Goal: Transaction & Acquisition: Book appointment/travel/reservation

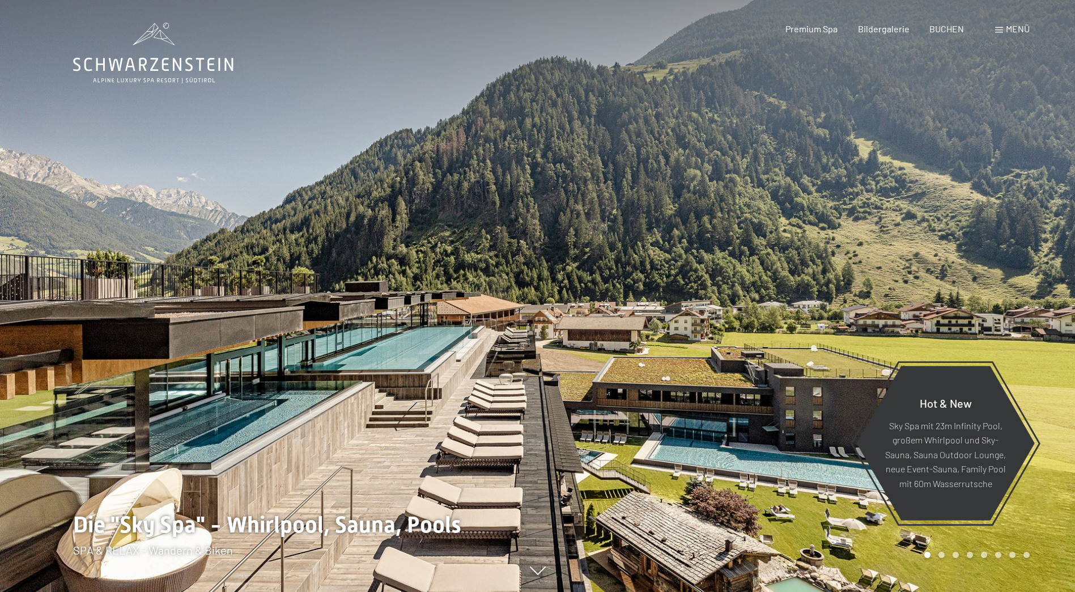
click at [1007, 30] on span "Menü" at bounding box center [1018, 28] width 24 height 11
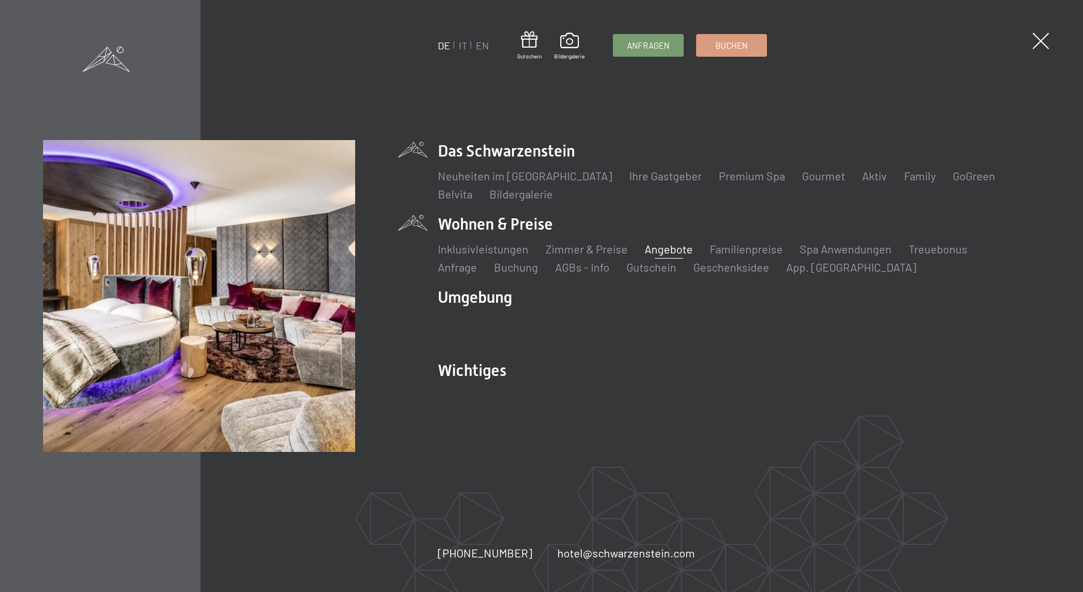
click at [658, 248] on link "Angebote" at bounding box center [669, 249] width 48 height 14
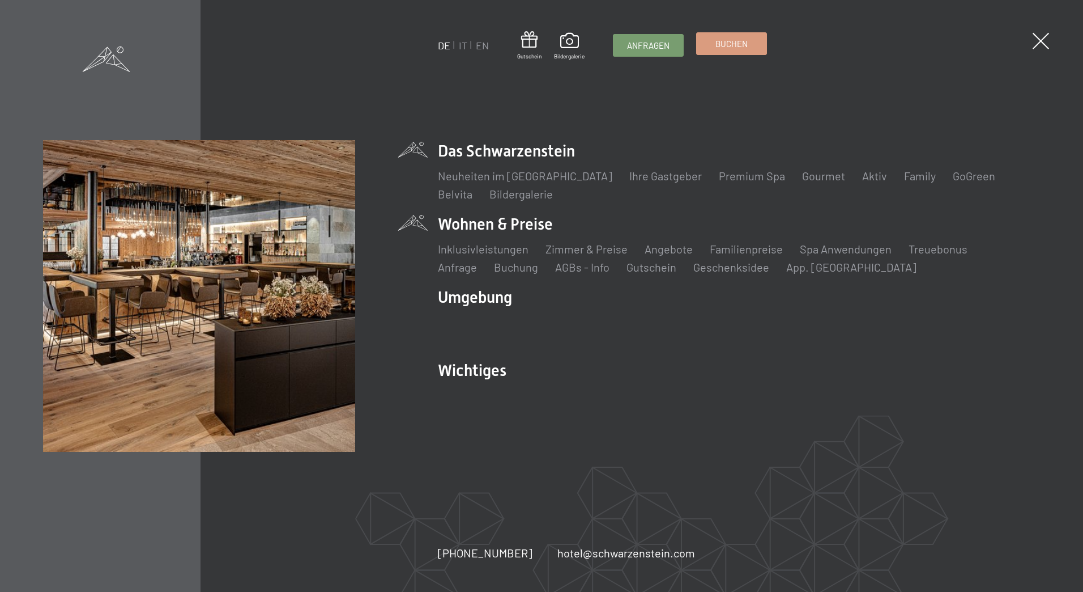
click at [734, 49] on span "Buchen" at bounding box center [732, 44] width 32 height 12
click at [730, 42] on span "Buchen" at bounding box center [732, 44] width 32 height 12
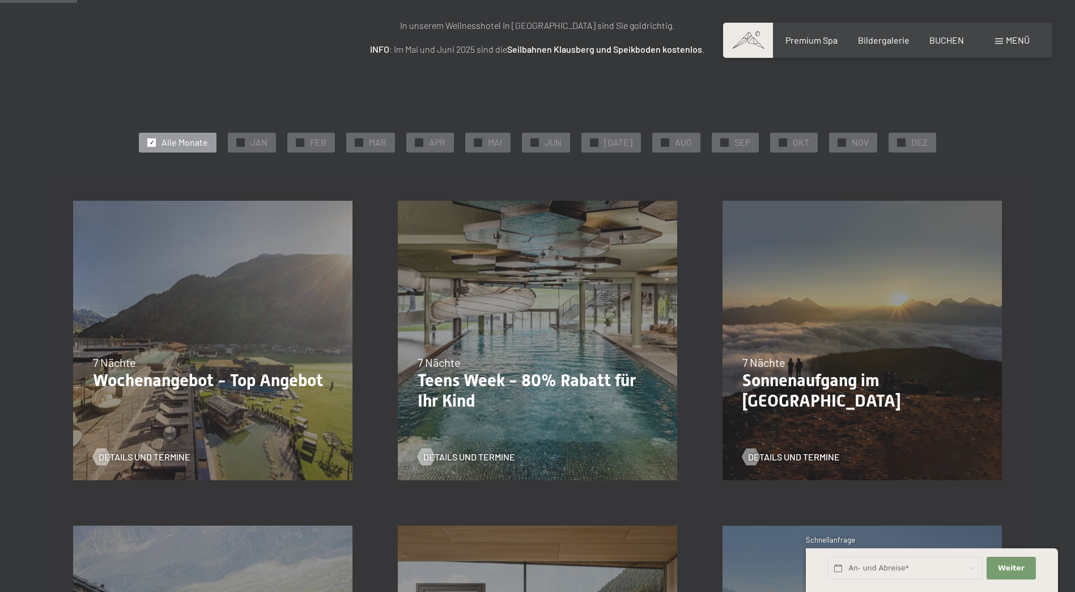
scroll to position [170, 0]
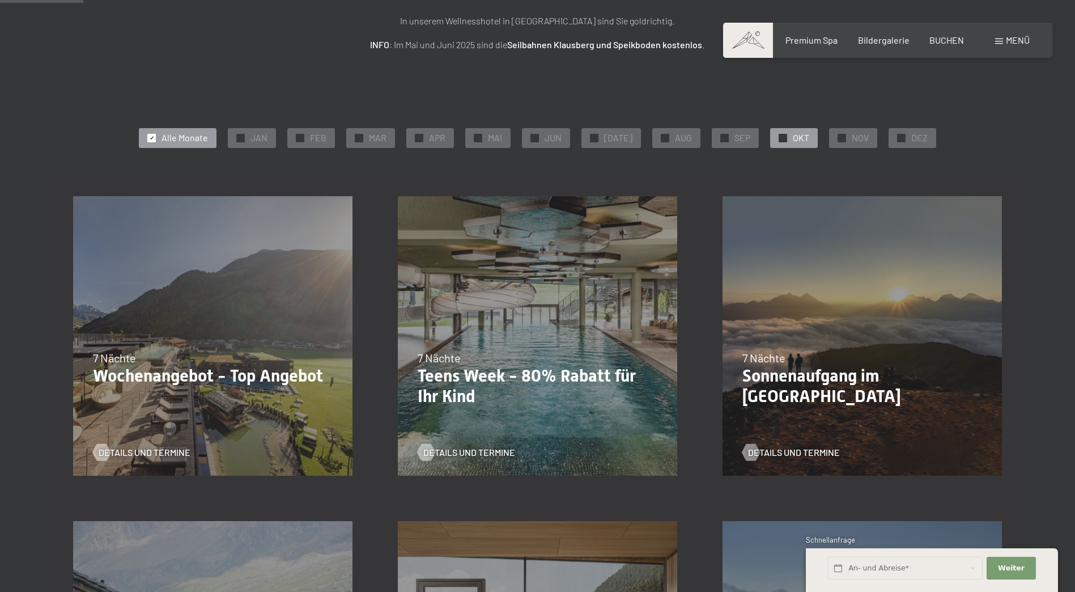
click at [781, 135] on span "✓" at bounding box center [783, 138] width 5 height 8
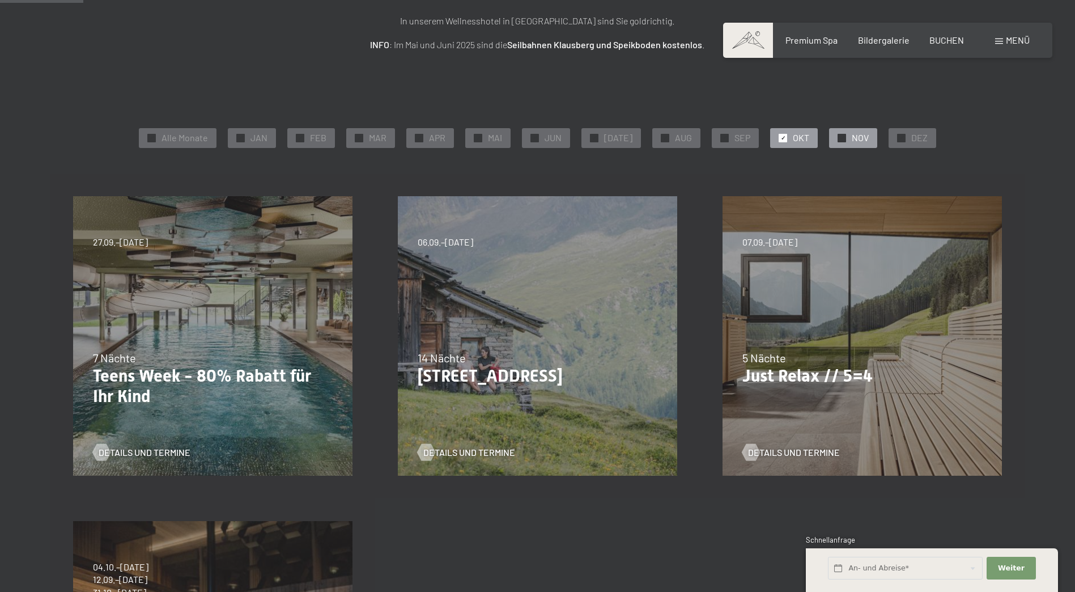
click at [840, 139] on span "✓" at bounding box center [842, 138] width 5 height 8
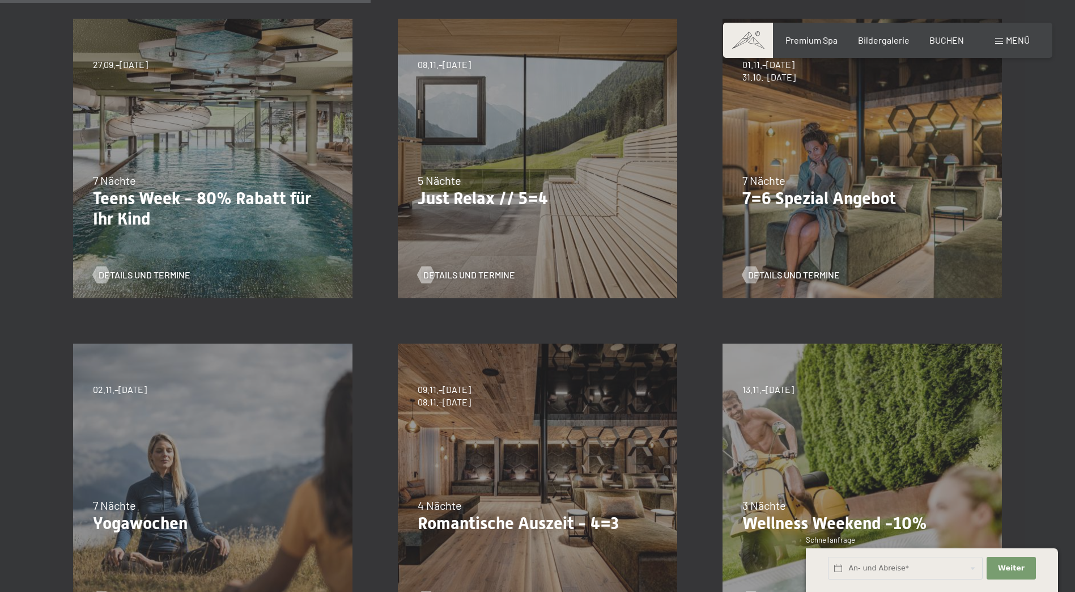
scroll to position [453, 0]
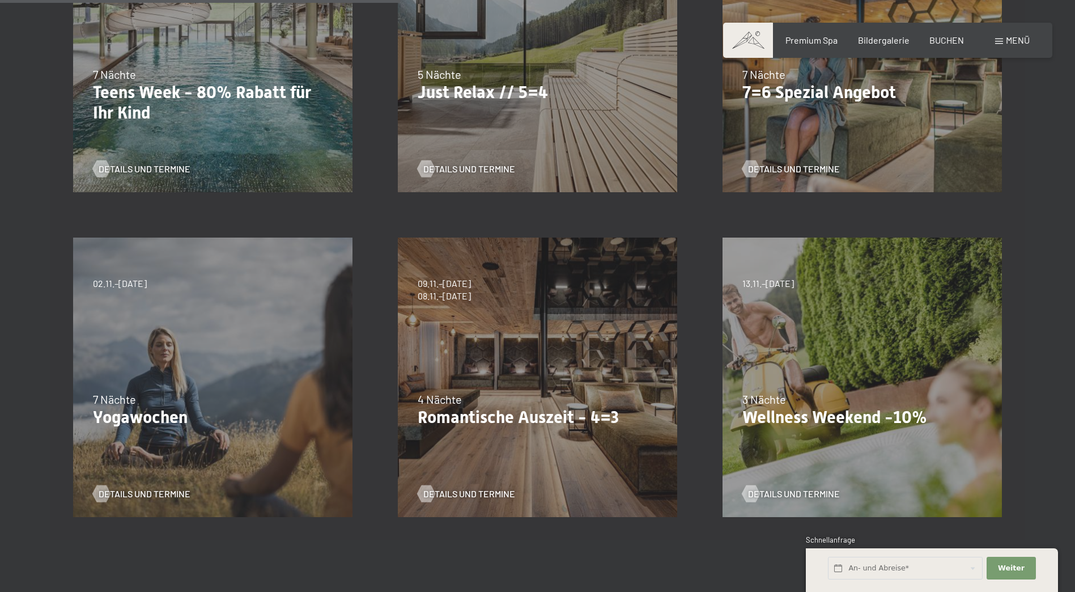
click at [521, 356] on div "09.11.–05.12.2025 08.12.–19.12.2025 11.01.–23.01.2026 08.03.–27.03.2026 29.03.–…" at bounding box center [537, 377] width 325 height 325
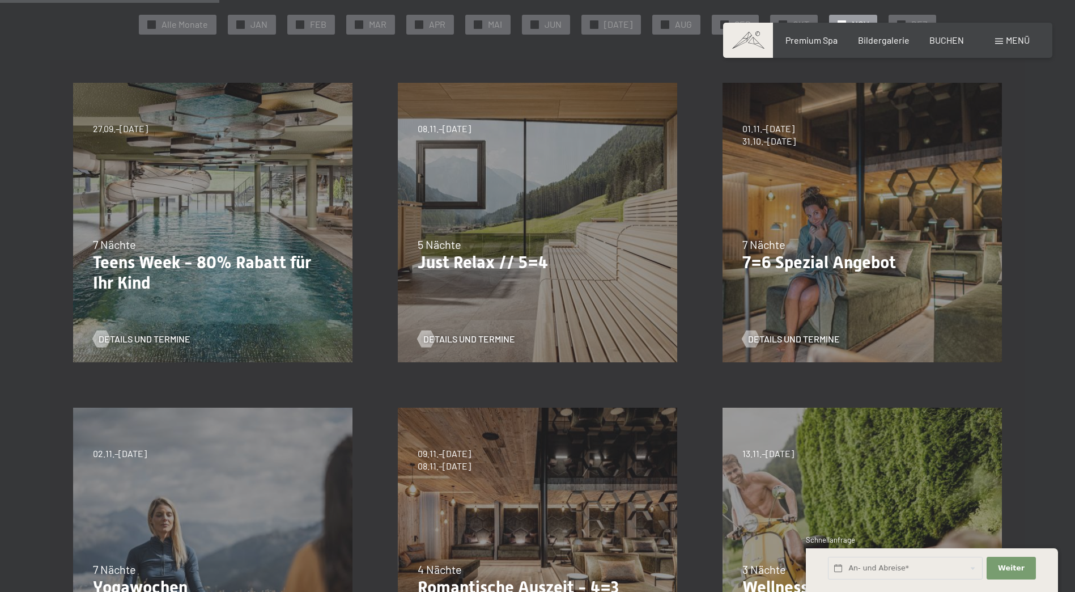
scroll to position [0, 0]
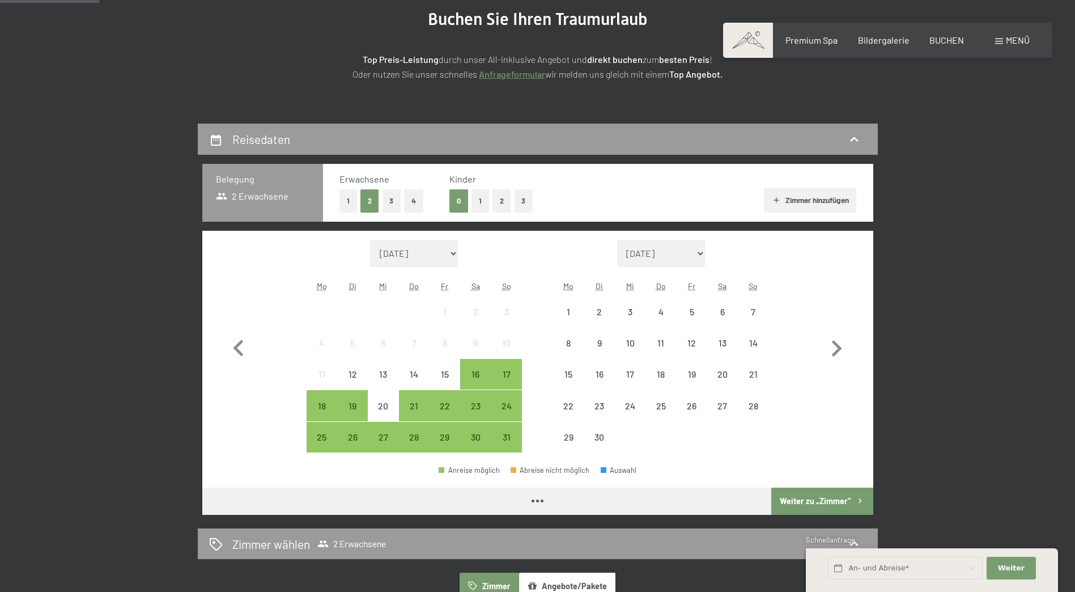
scroll to position [170, 0]
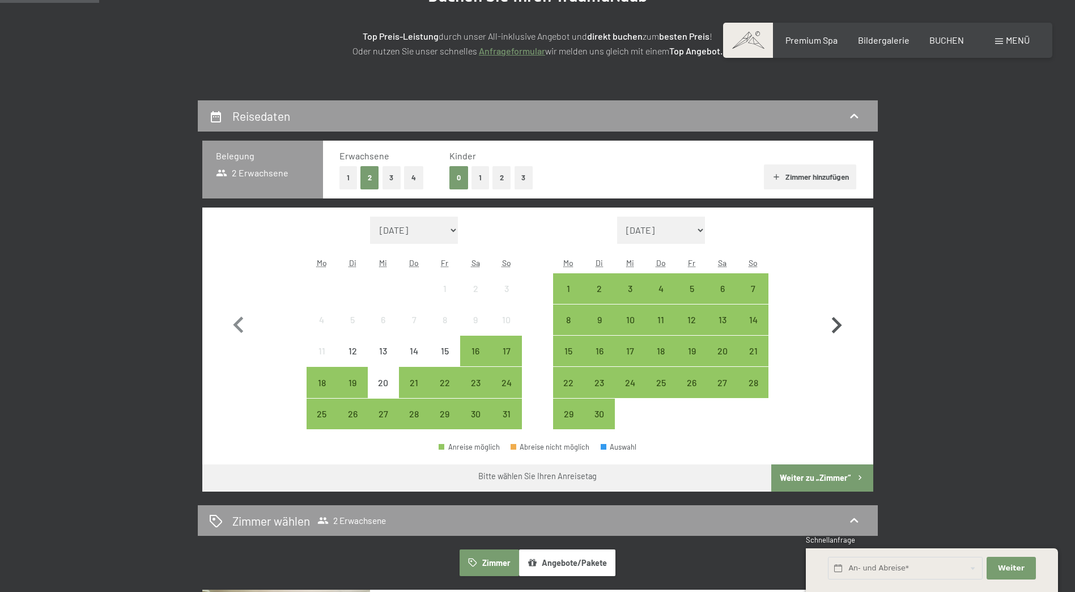
click at [839, 325] on icon "button" at bounding box center [837, 325] width 10 height 16
select select "[DATE]"
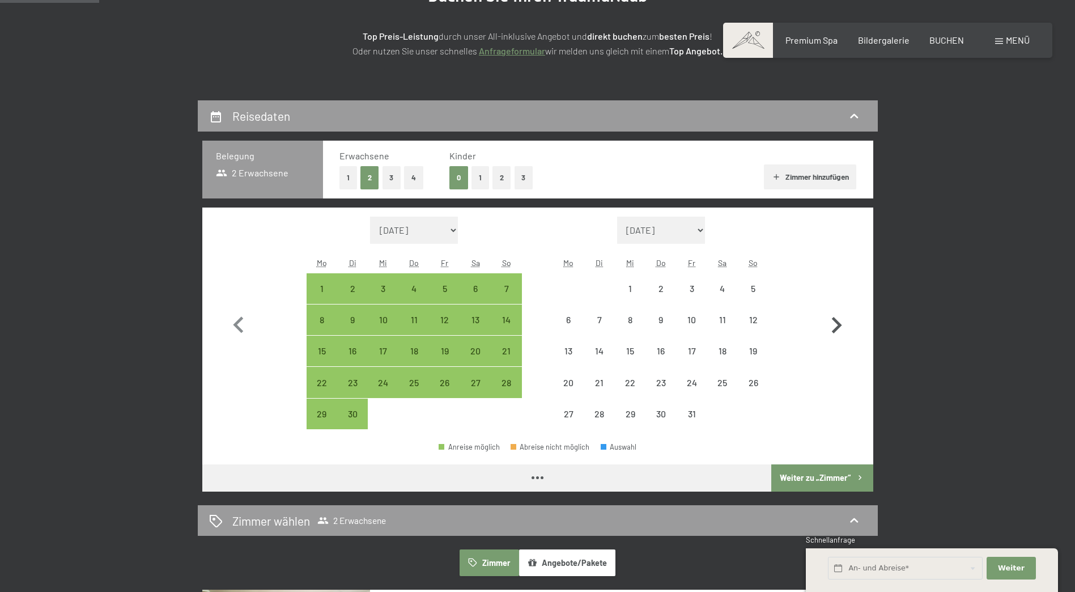
select select "[DATE]"
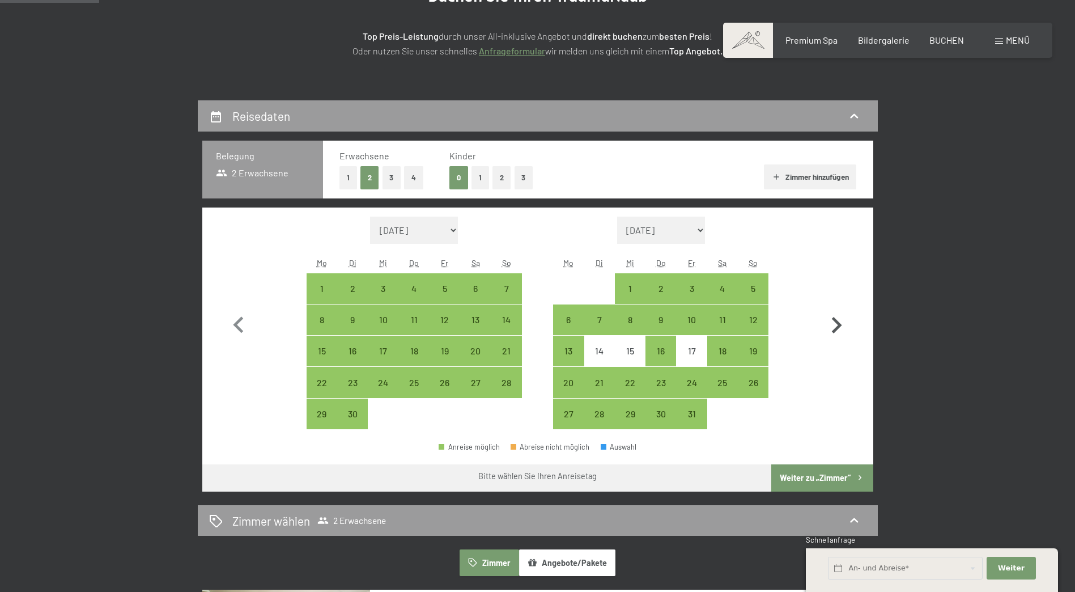
click at [839, 325] on icon "button" at bounding box center [837, 325] width 10 height 16
select select "[DATE]"
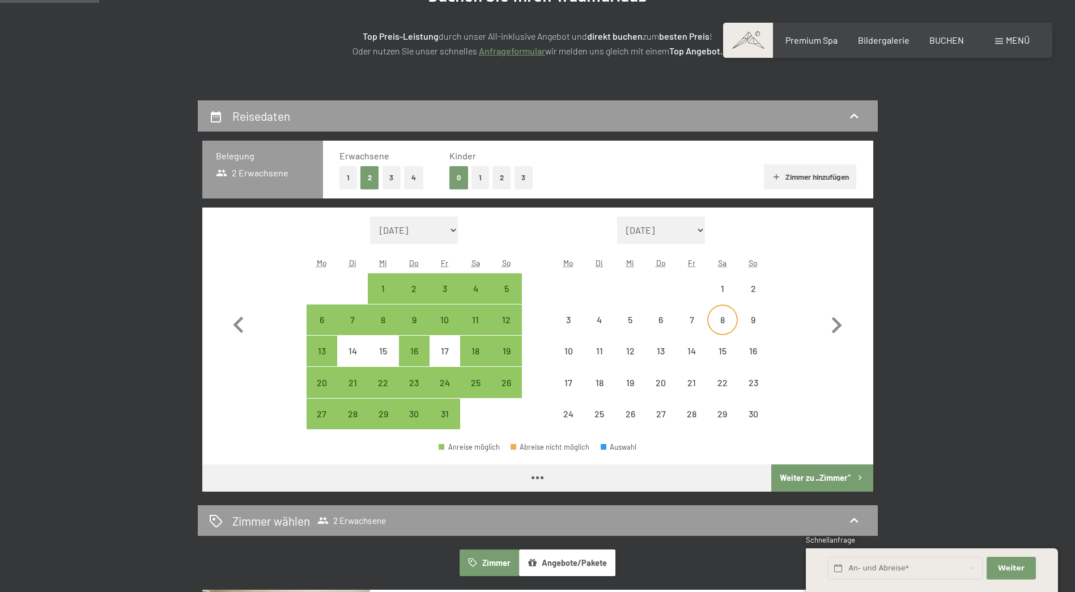
select select "[DATE]"
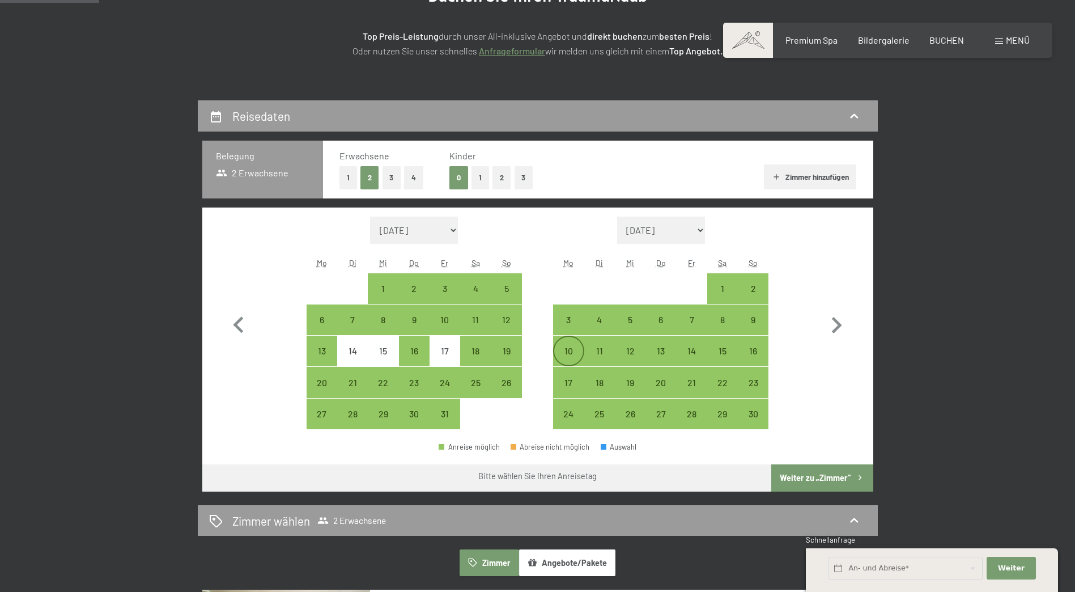
click at [569, 346] on div "10" at bounding box center [568, 360] width 28 height 28
select select "[DATE]"
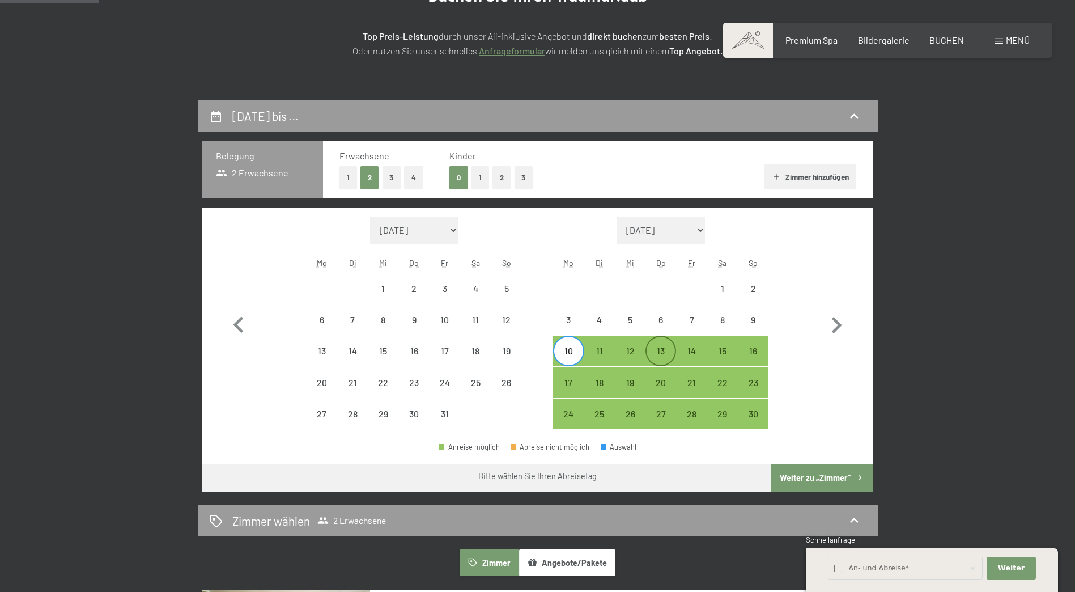
click at [666, 352] on div "13" at bounding box center [660, 360] width 28 height 28
select select "[DATE]"
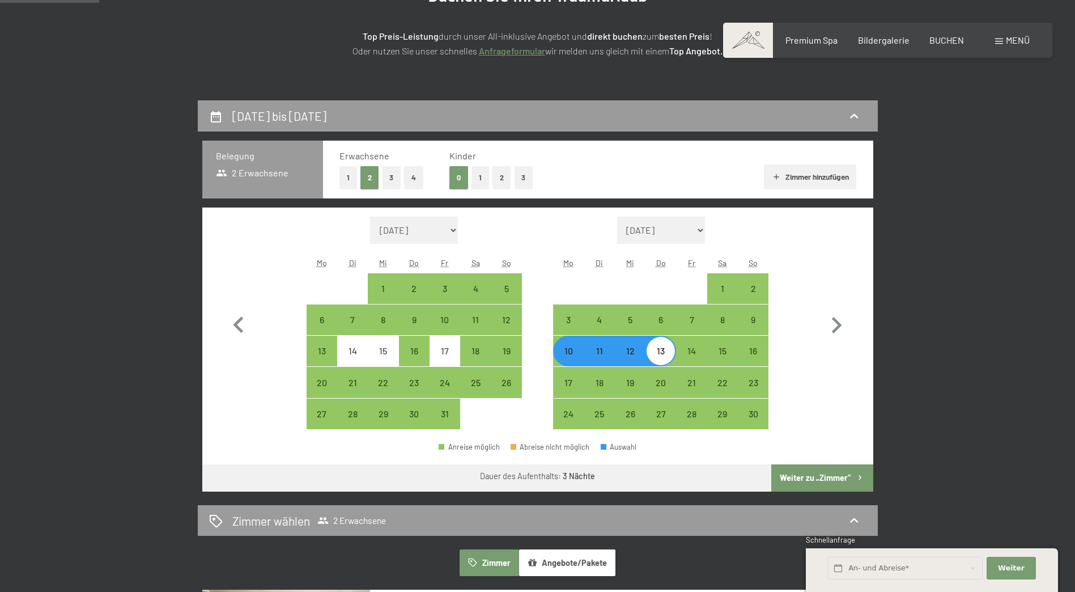
click at [806, 474] on button "Weiter zu „Zimmer“" at bounding box center [821, 477] width 101 height 27
select select "[DATE]"
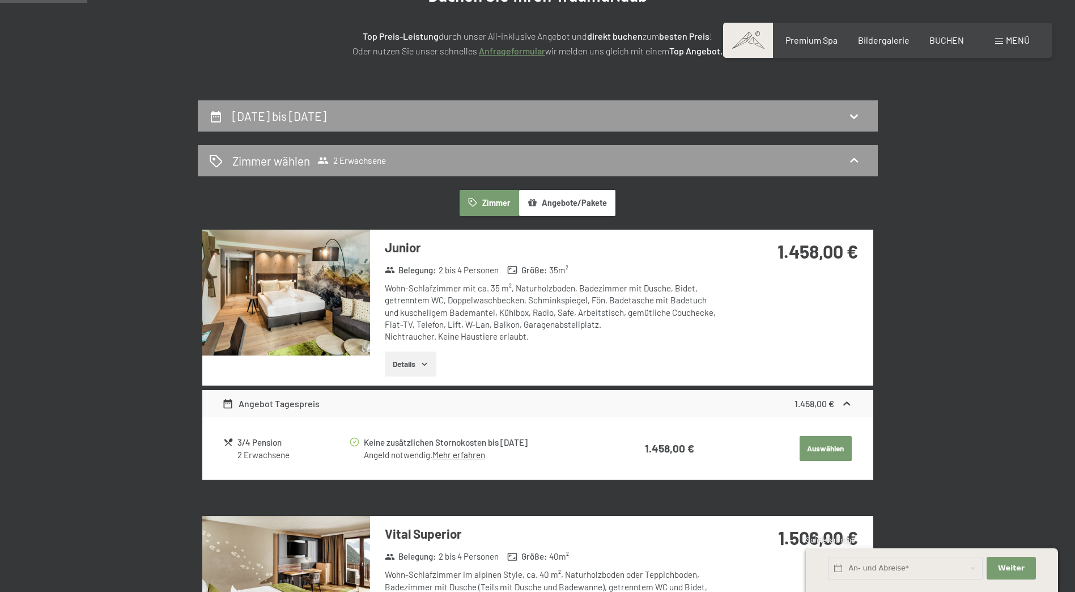
scroll to position [270, 0]
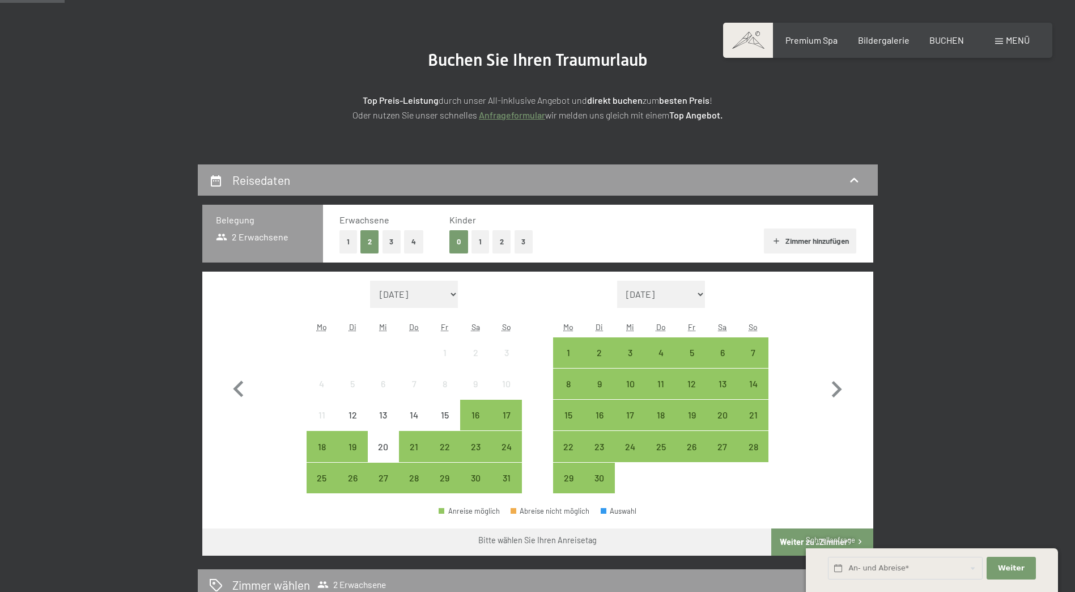
scroll to position [227, 0]
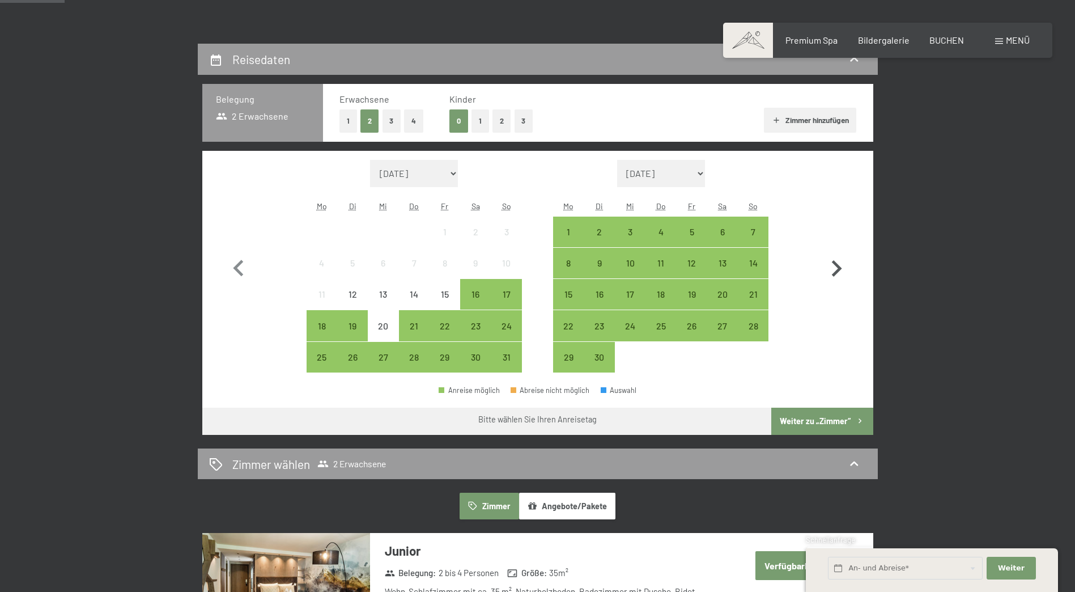
click at [840, 271] on icon "button" at bounding box center [836, 268] width 33 height 33
select select "[DATE]"
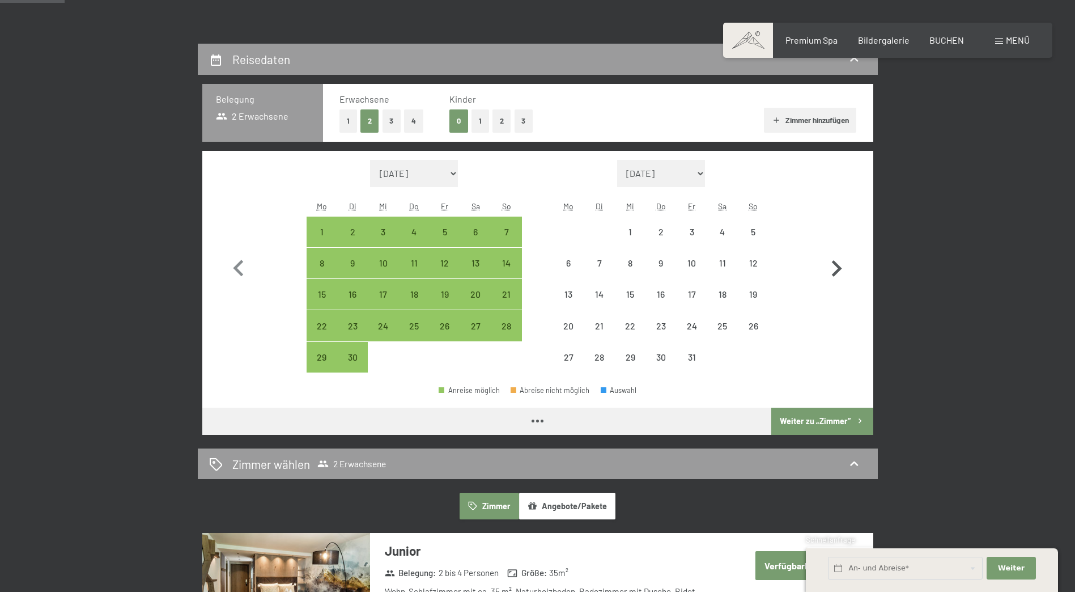
click at [840, 271] on icon "button" at bounding box center [836, 268] width 33 height 33
select select "[DATE]"
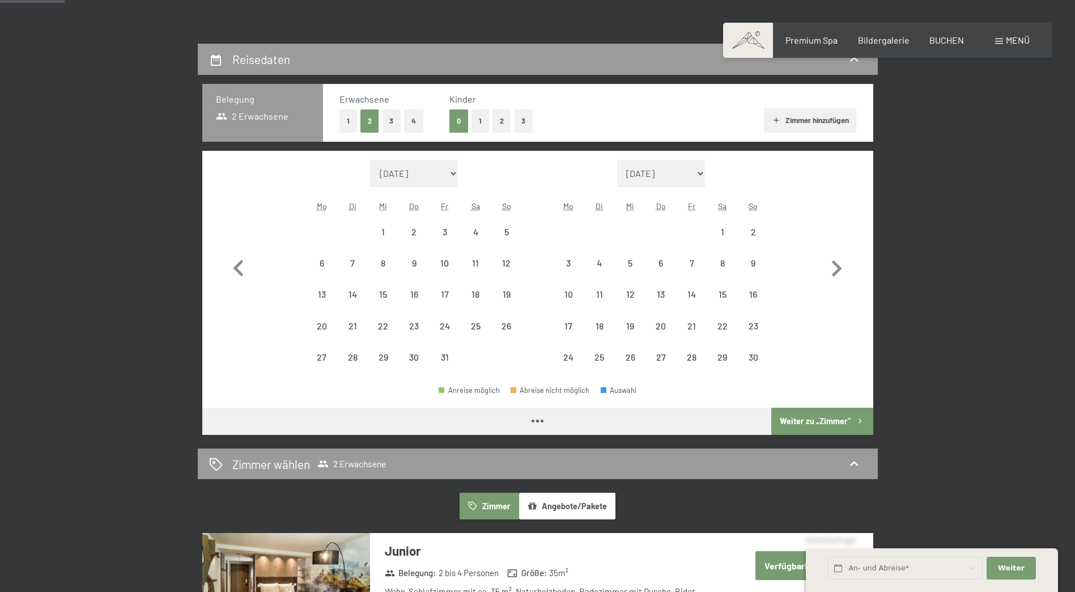
select select "[DATE]"
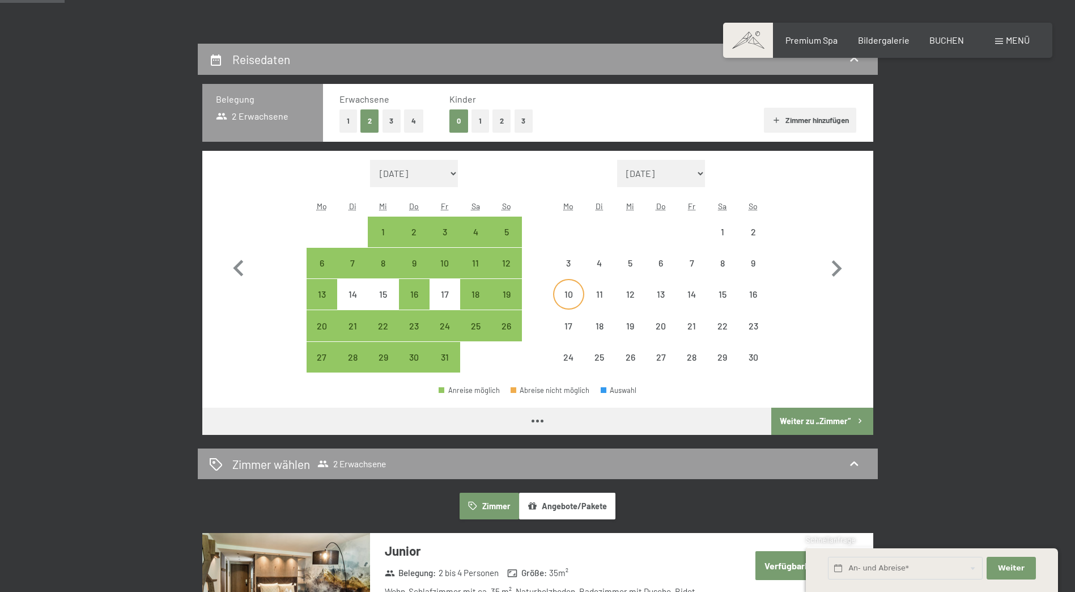
select select "[DATE]"
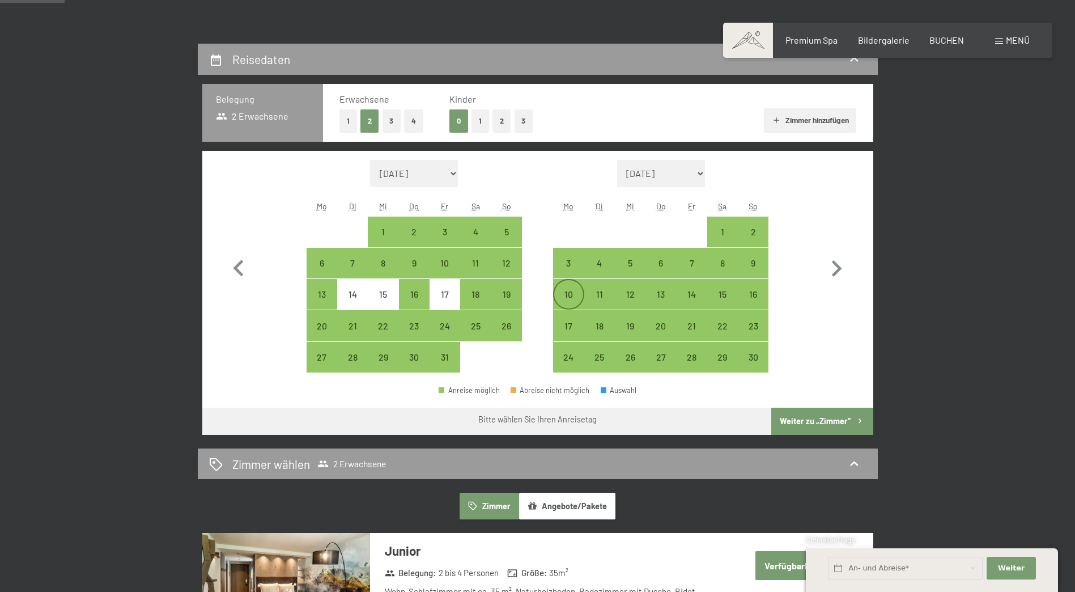
click at [575, 290] on div "10" at bounding box center [568, 304] width 28 height 28
select select "[DATE]"
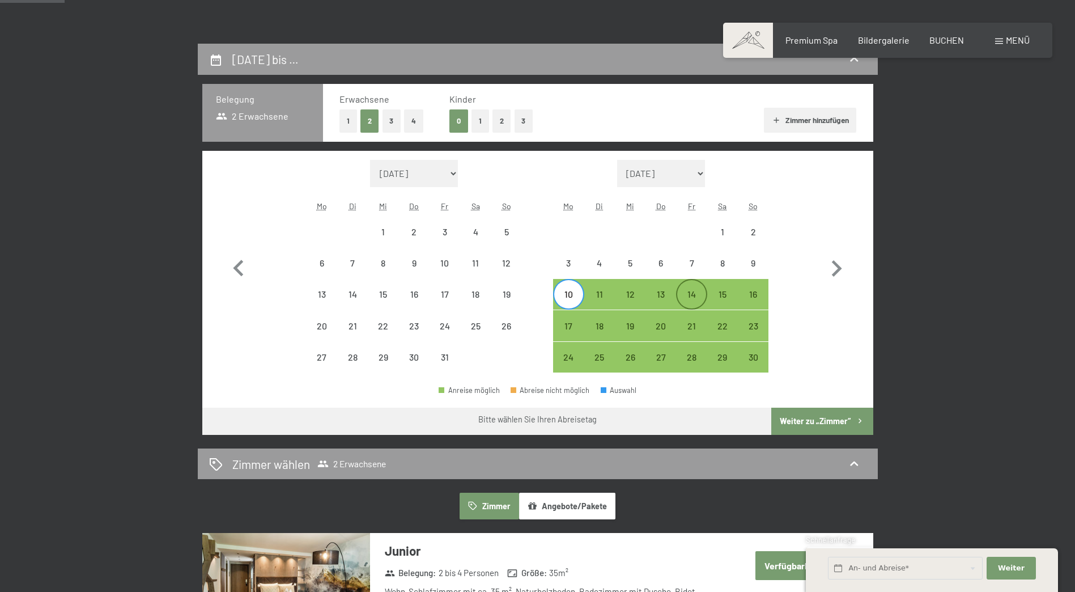
click at [683, 292] on div "14" at bounding box center [691, 304] width 28 height 28
select select "[DATE]"
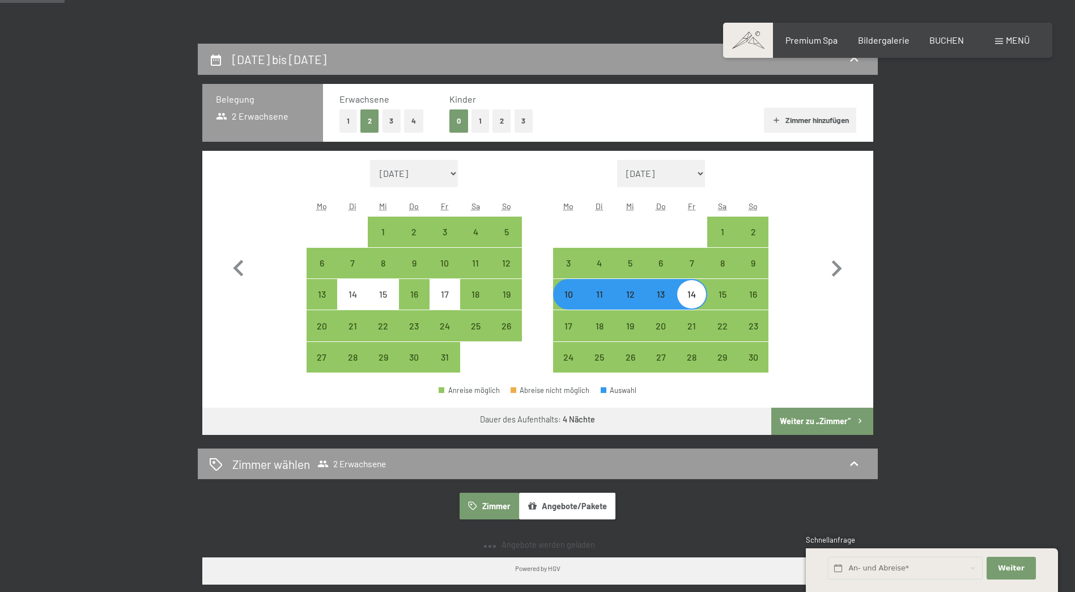
click at [826, 416] on button "Weiter zu „Zimmer“" at bounding box center [821, 420] width 101 height 27
select select "[DATE]"
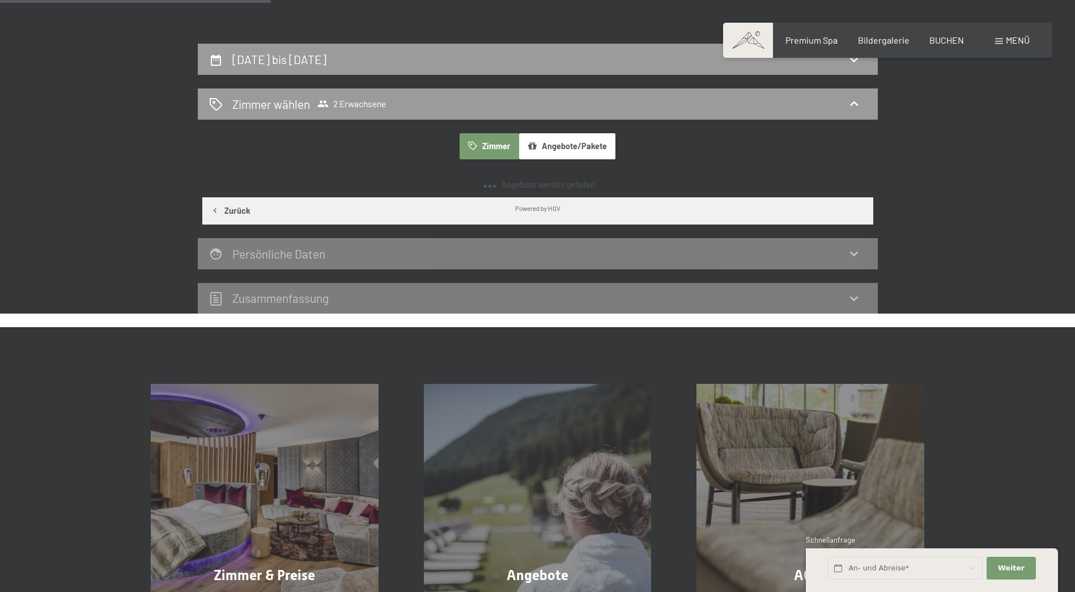
scroll to position [270, 0]
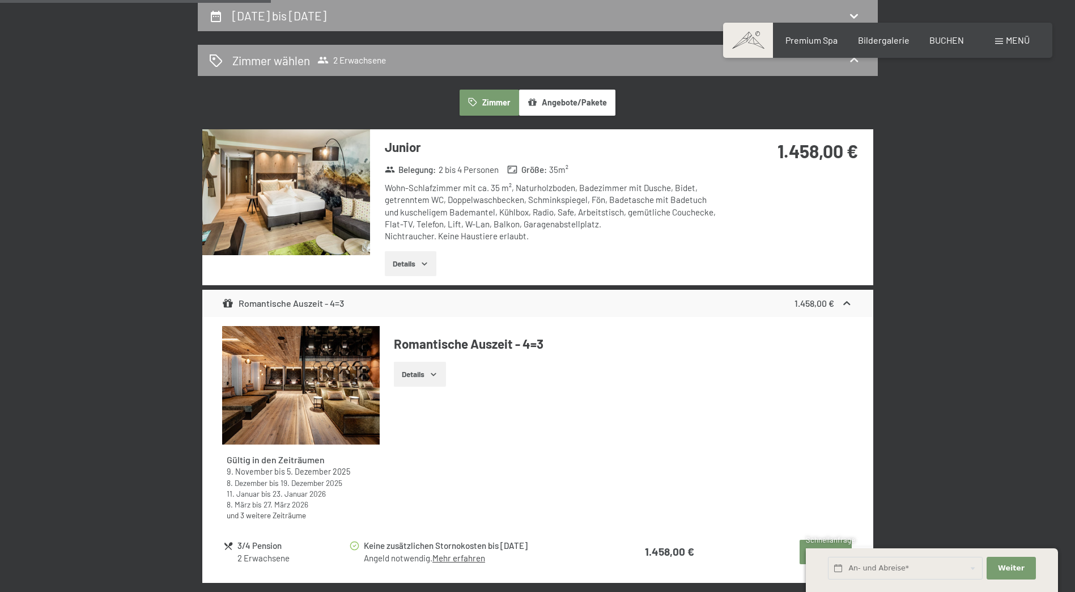
click at [553, 109] on button "Angebote/Pakete" at bounding box center [567, 103] width 96 height 26
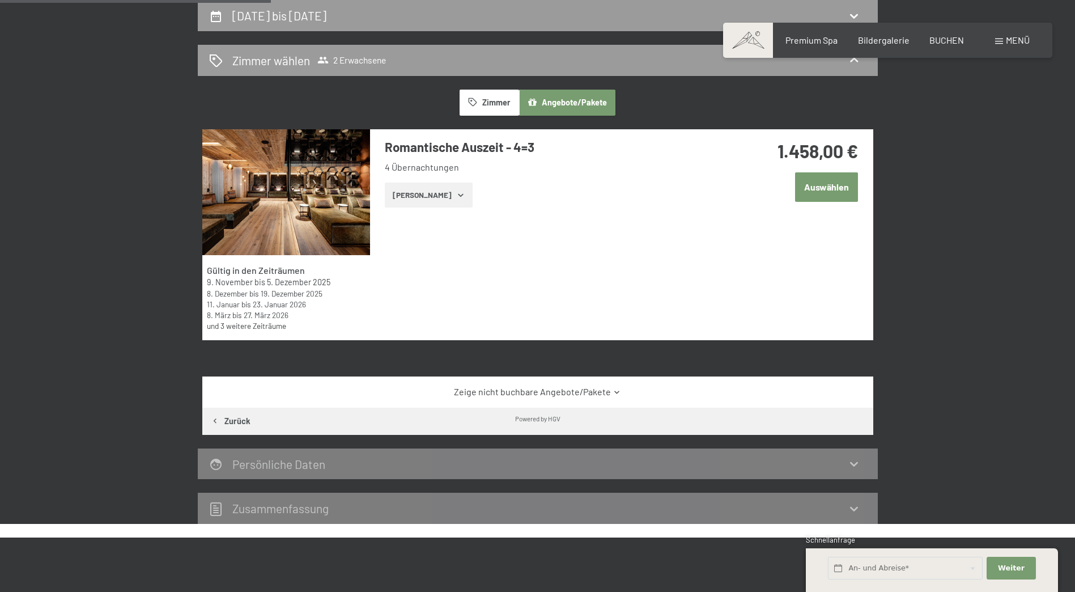
click at [498, 113] on button "Zimmer" at bounding box center [489, 103] width 59 height 26
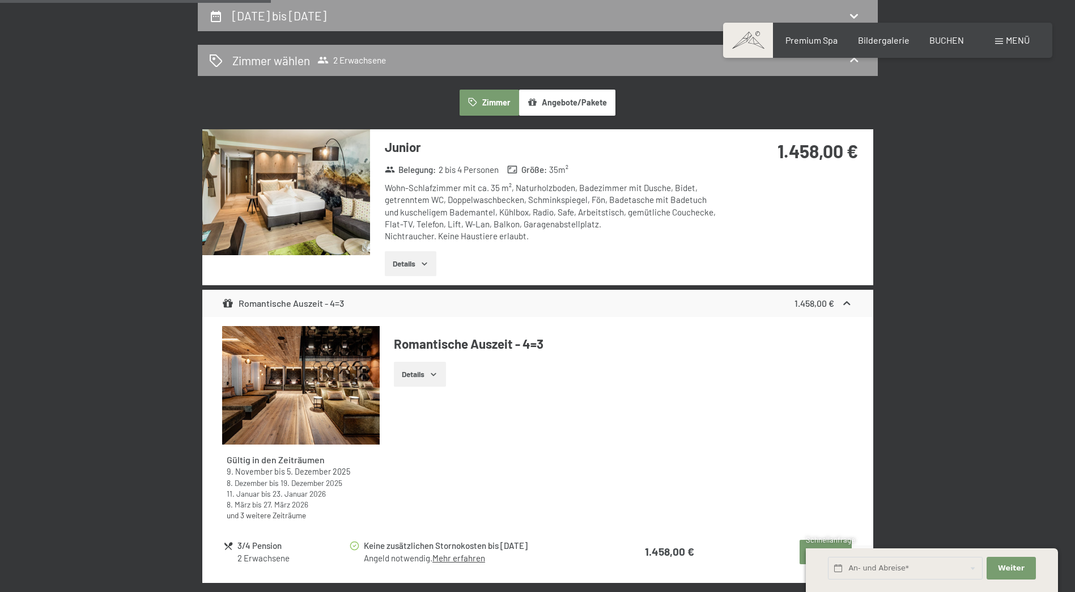
click at [542, 108] on button "Angebote/Pakete" at bounding box center [567, 103] width 96 height 26
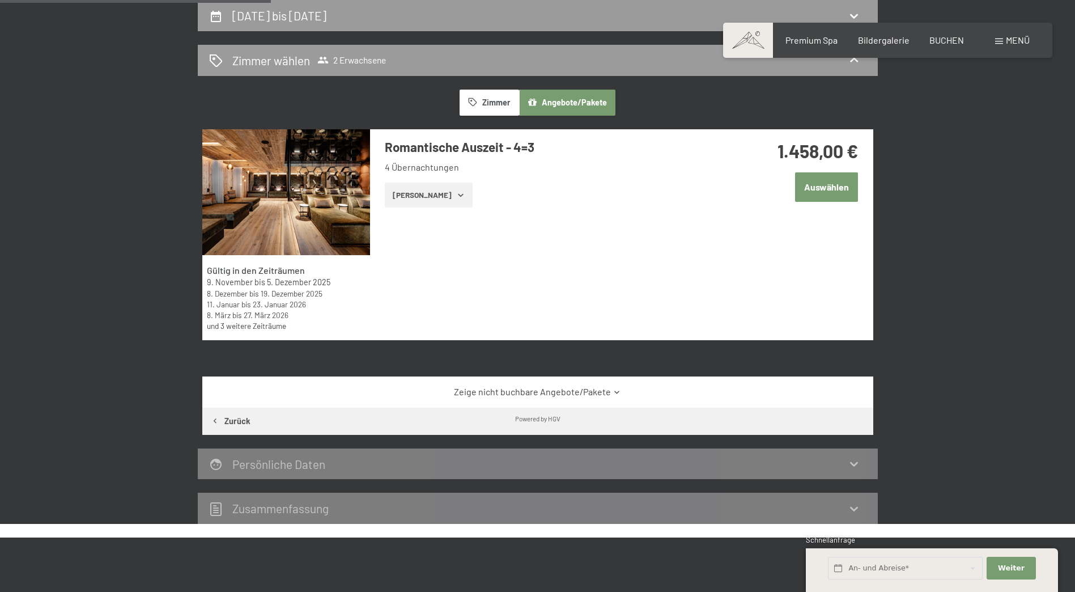
click at [507, 107] on button "Zimmer" at bounding box center [489, 103] width 59 height 26
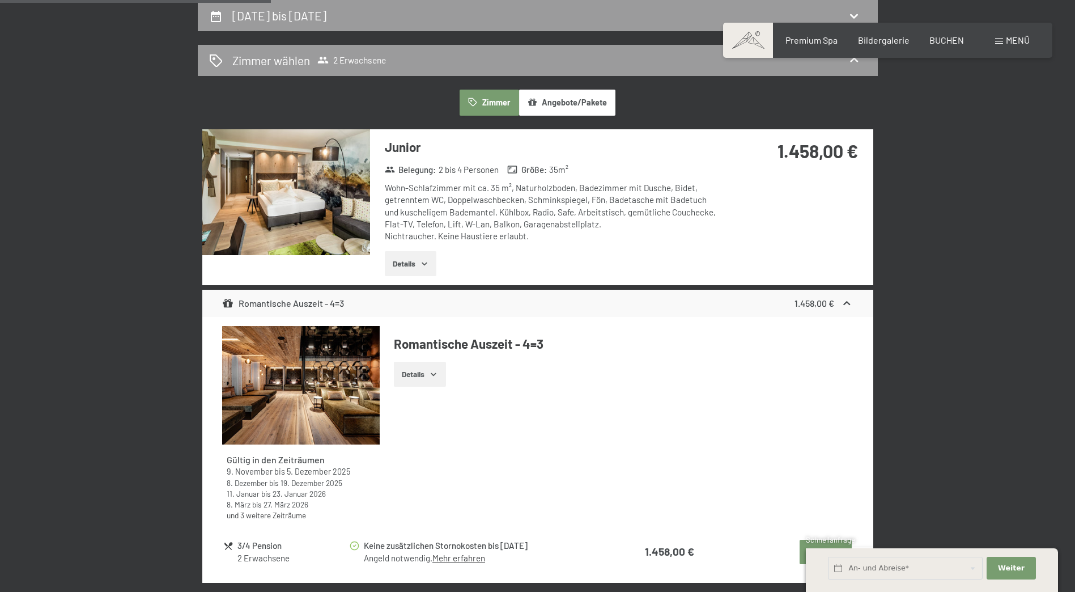
click at [414, 263] on button "Details" at bounding box center [411, 263] width 52 height 25
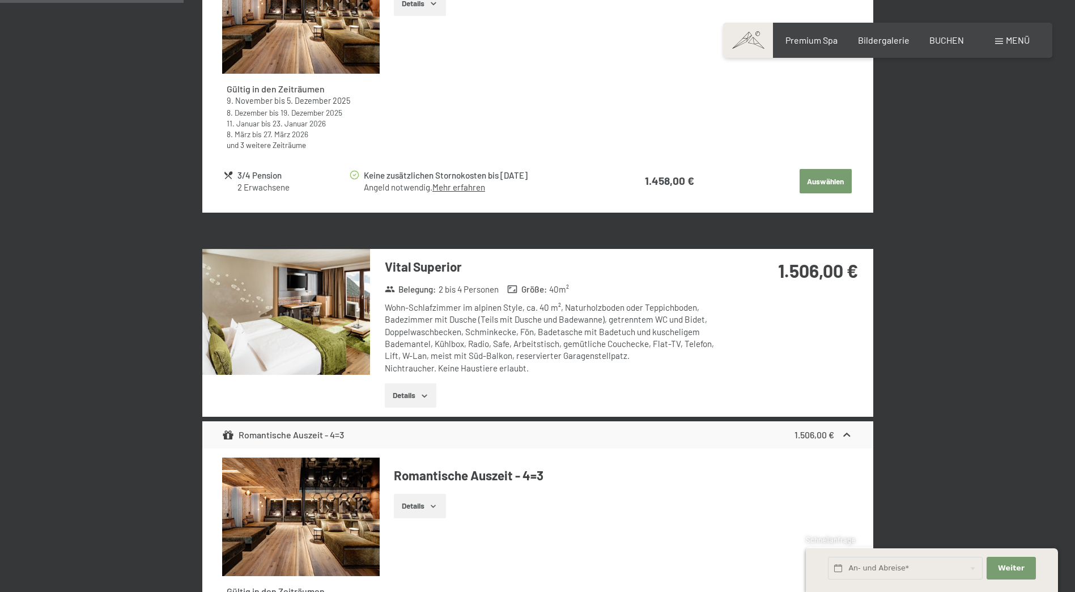
scroll to position [780, 0]
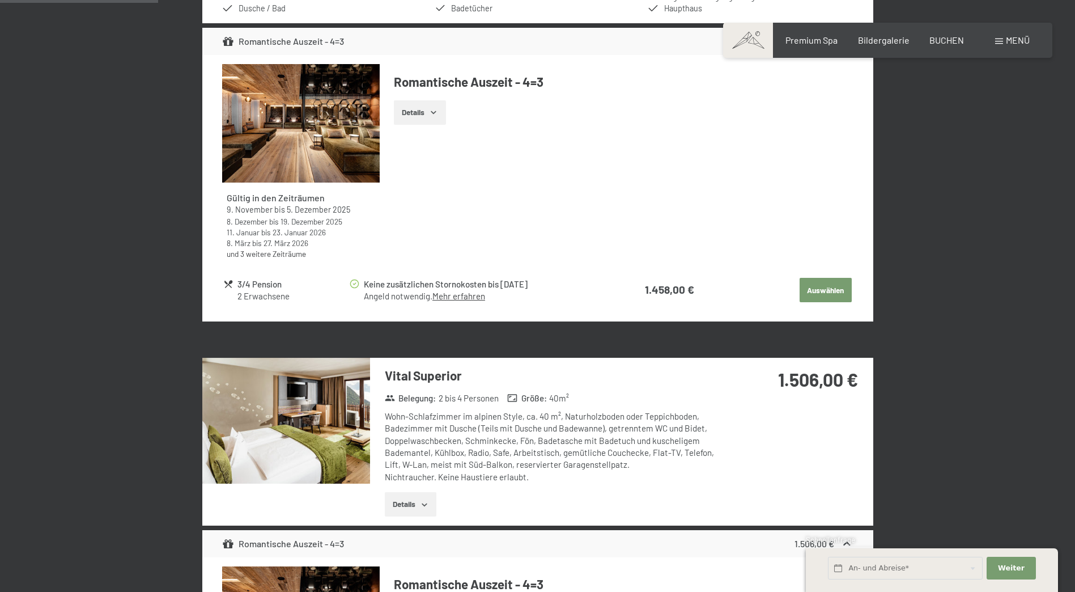
click at [813, 292] on button "Auswählen" at bounding box center [825, 290] width 52 height 25
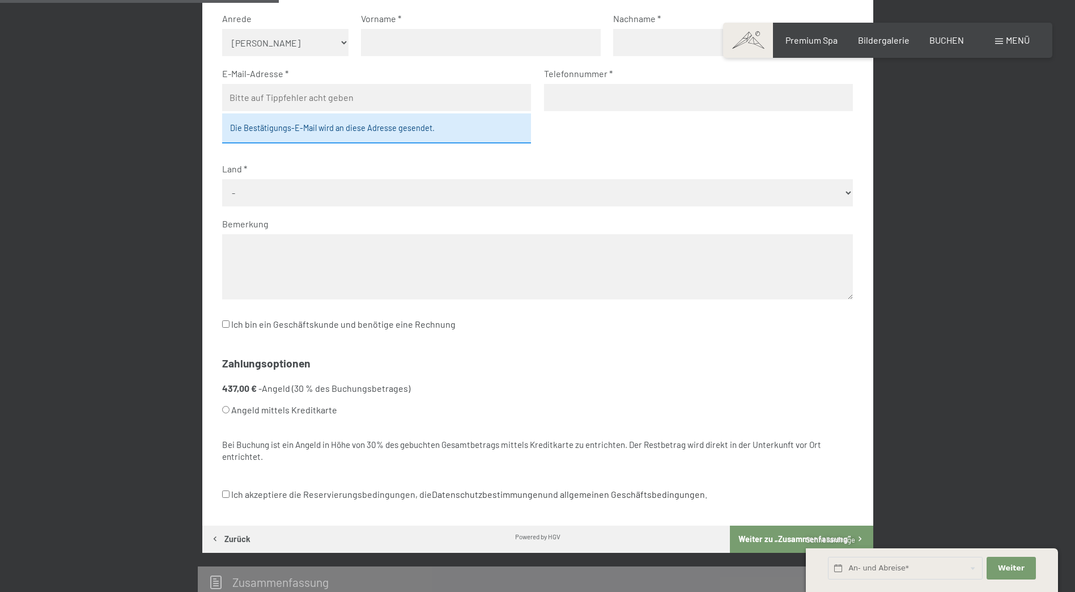
scroll to position [327, 0]
